Goal: Navigation & Orientation: Find specific page/section

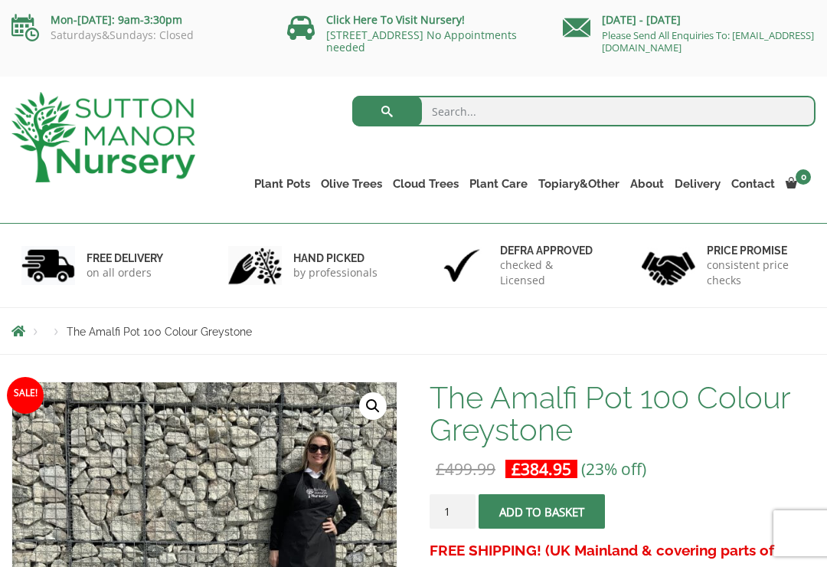
click at [0, 0] on link "Red Robins" at bounding box center [0, 0] width 0 height 0
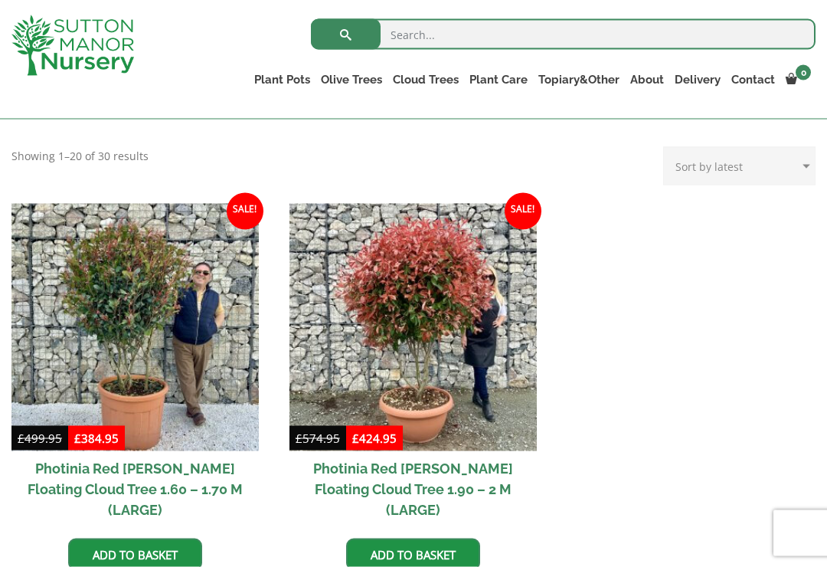
scroll to position [581, 0]
click at [150, 380] on img at bounding box center [134, 326] width 247 height 247
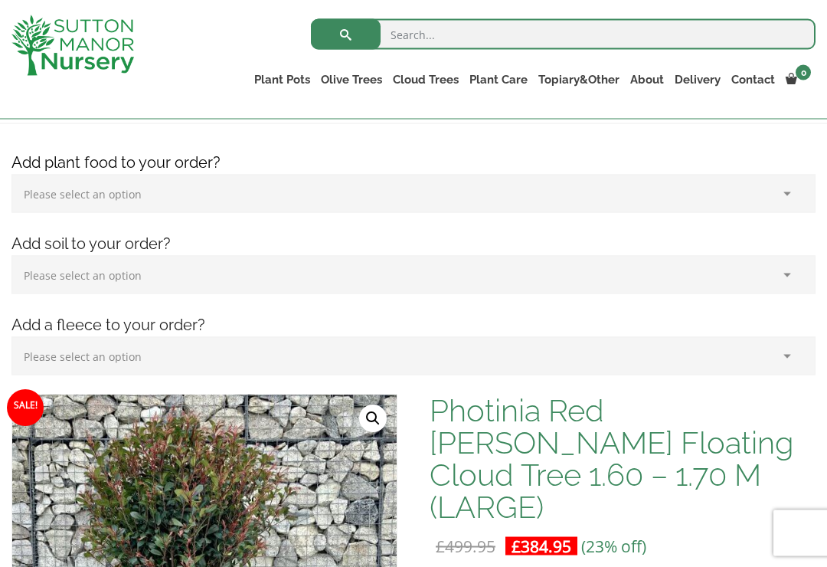
scroll to position [204, 0]
click at [0, 0] on link "Ligustrums" at bounding box center [0, 0] width 0 height 0
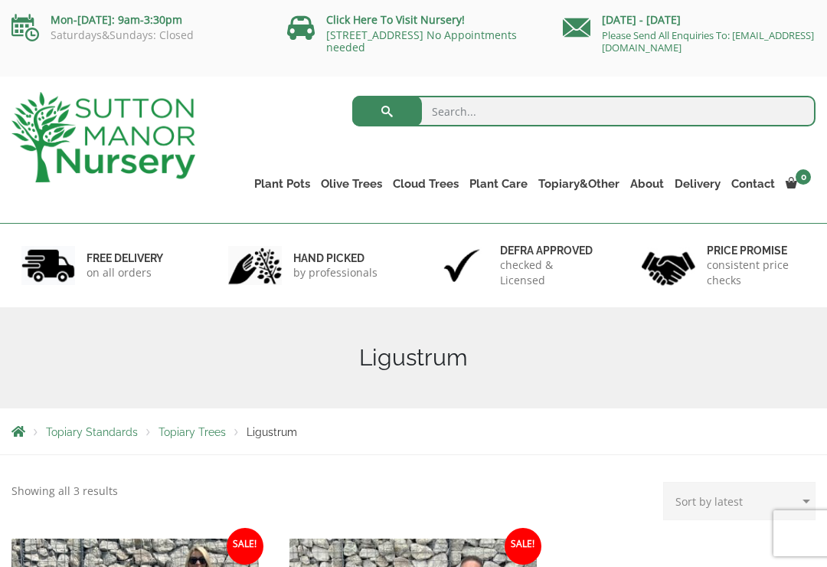
click at [0, 0] on link "Taxus Baccata (Yew)" at bounding box center [0, 0] width 0 height 0
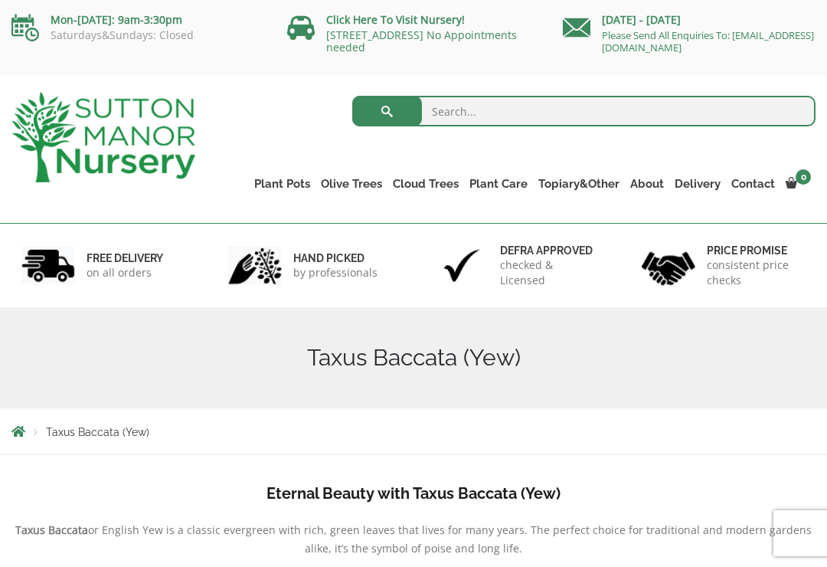
click at [0, 0] on link "Ilex Crenata" at bounding box center [0, 0] width 0 height 0
